Goal: Navigation & Orientation: Find specific page/section

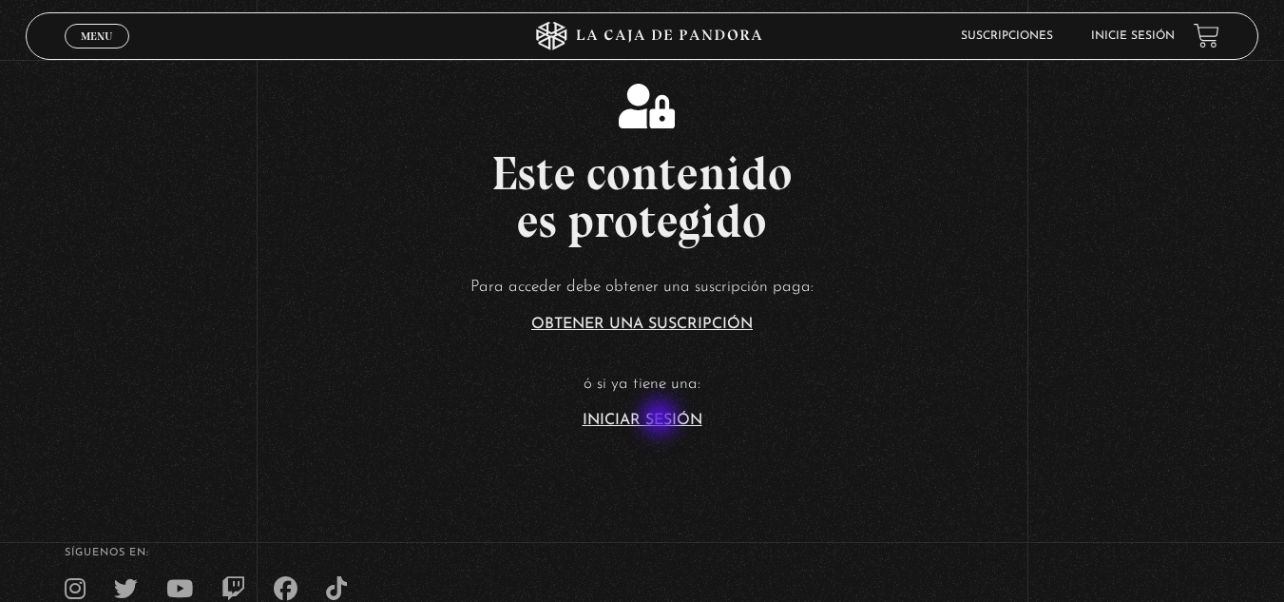
click at [662, 419] on link "Iniciar Sesión" at bounding box center [643, 420] width 120 height 15
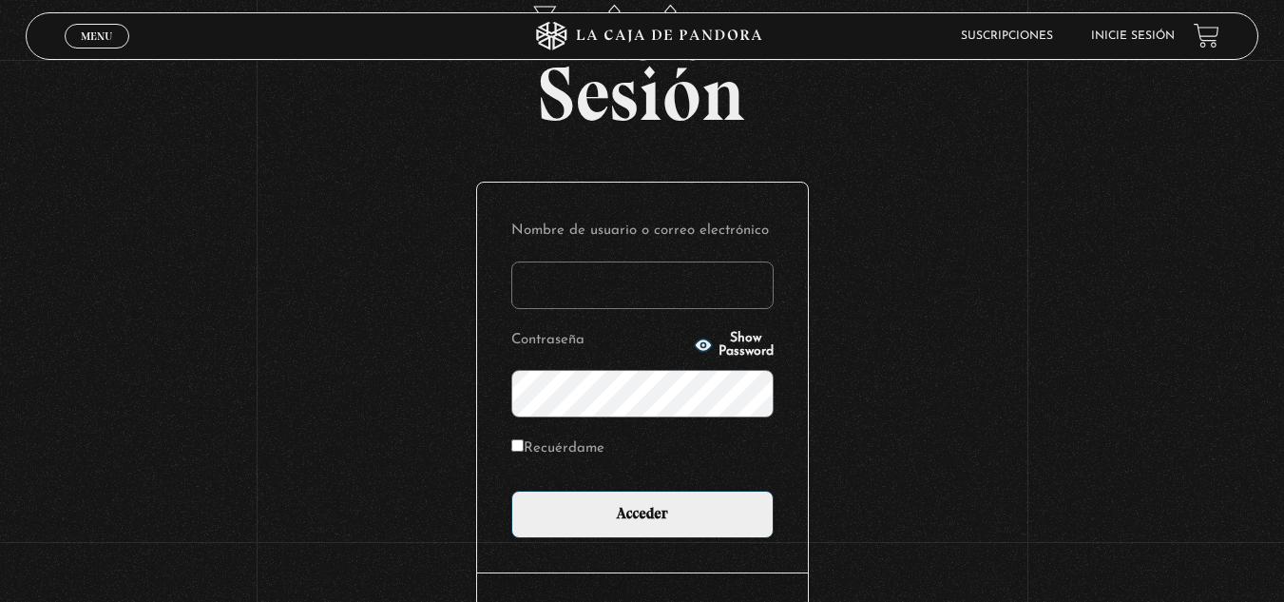
scroll to position [103, 0]
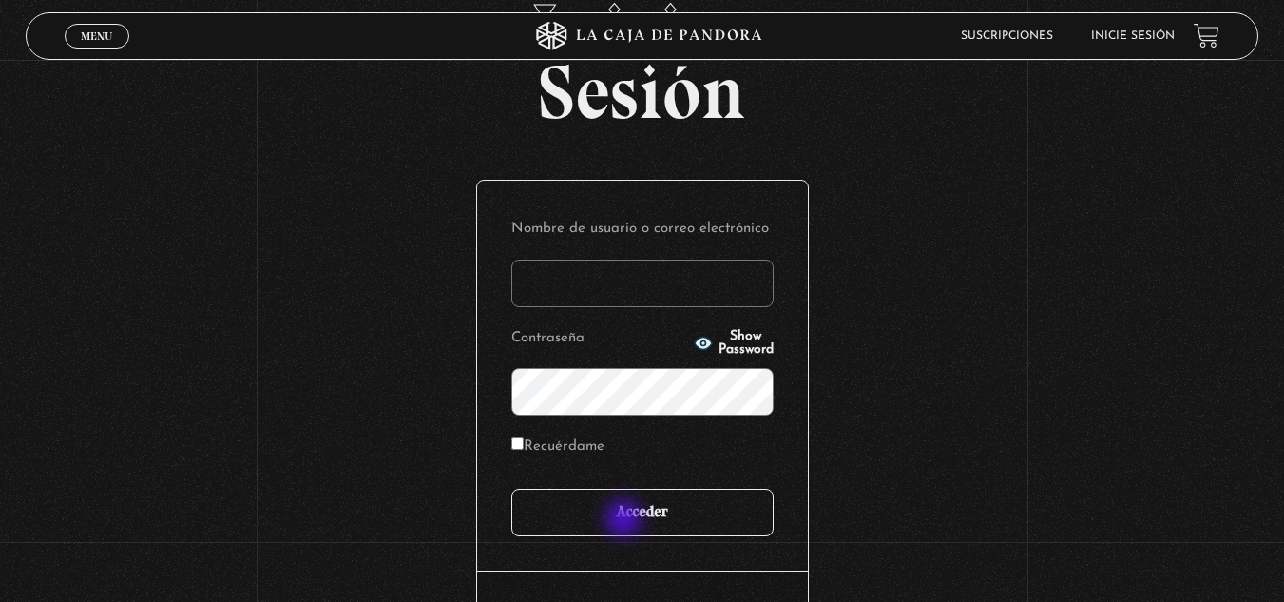
type input "marianna24al@gmail.com"
click at [625, 520] on input "Acceder" at bounding box center [642, 513] width 262 height 48
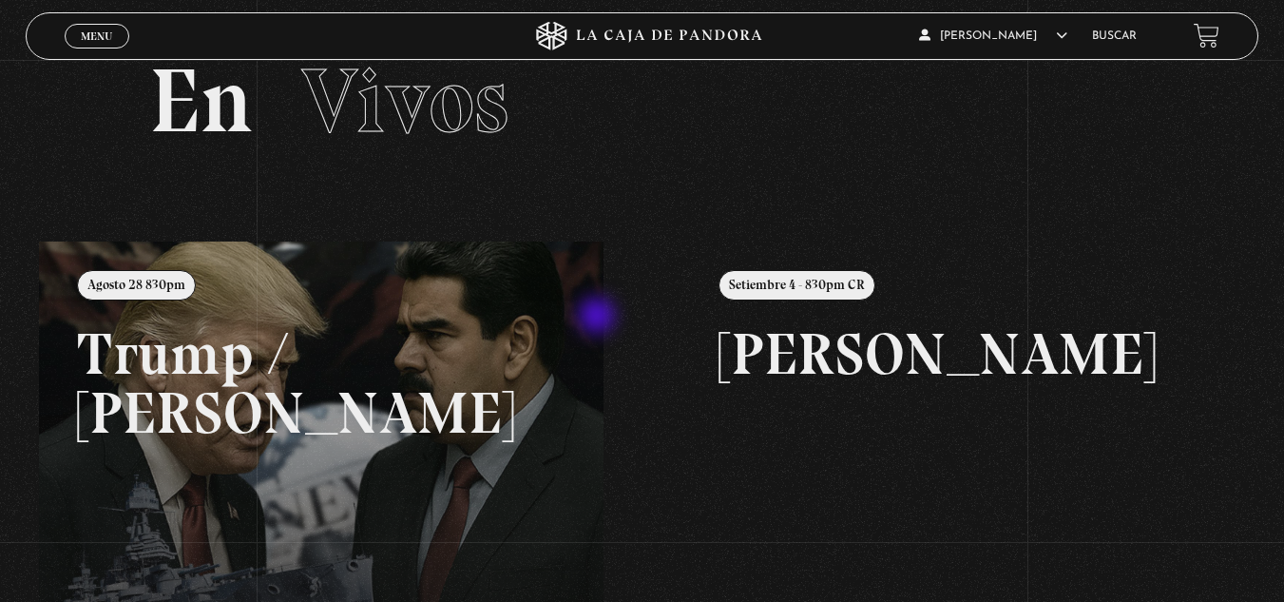
scroll to position [50, 0]
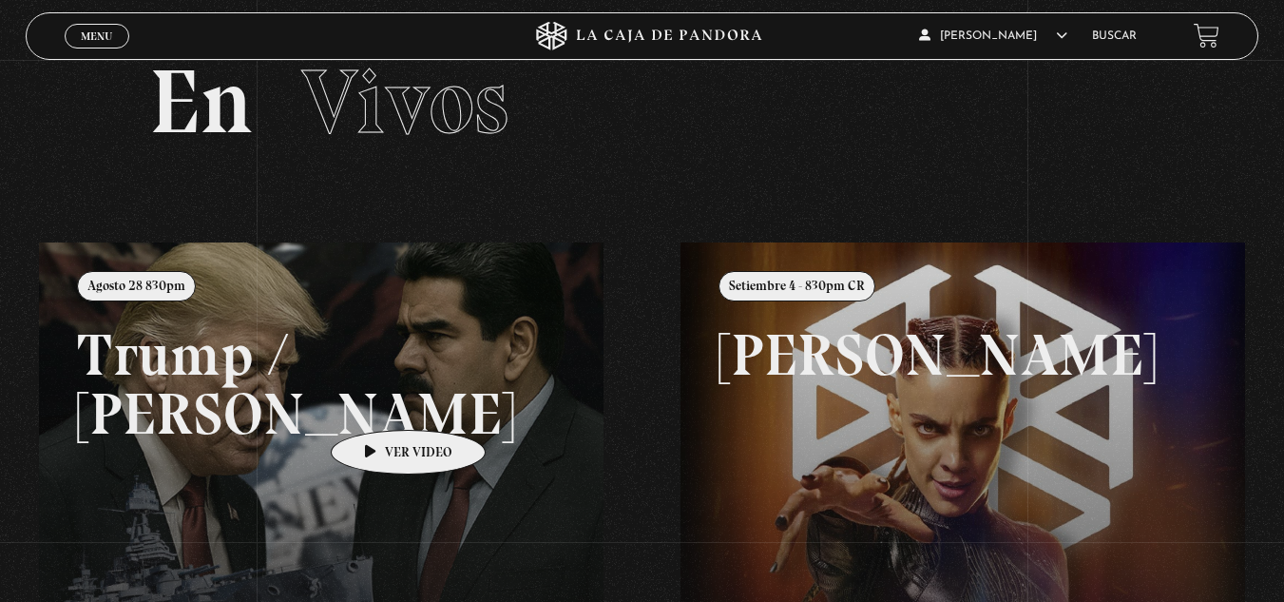
click at [378, 401] on link at bounding box center [681, 543] width 1284 height 602
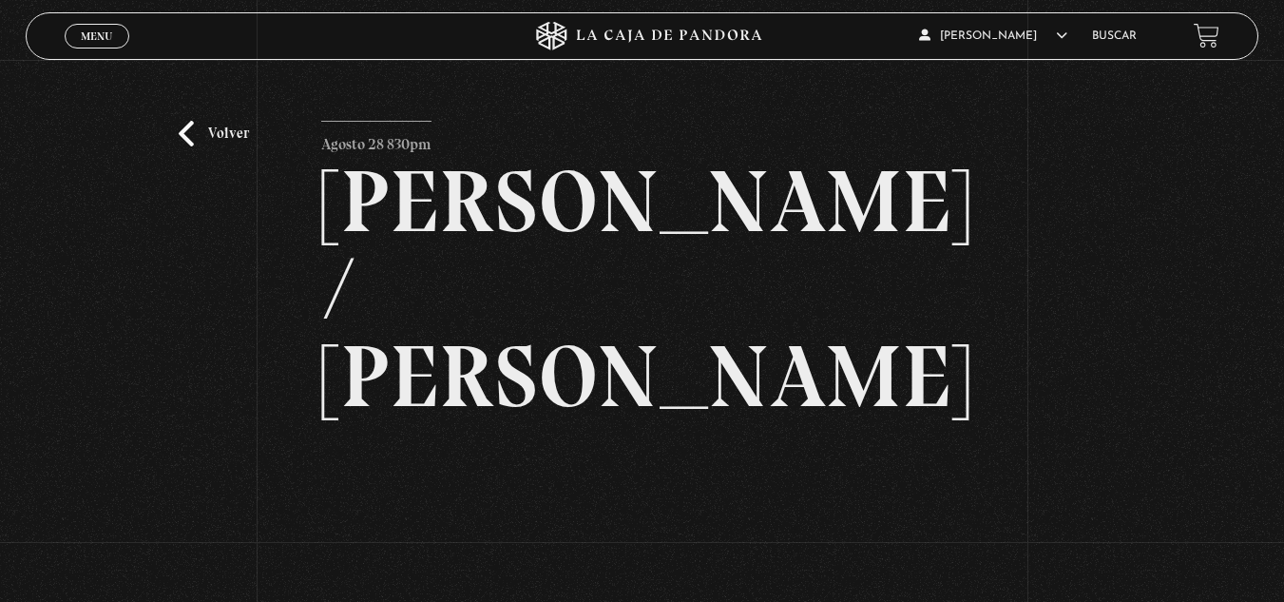
scroll to position [222, 0]
